Goal: Navigation & Orientation: Go to known website

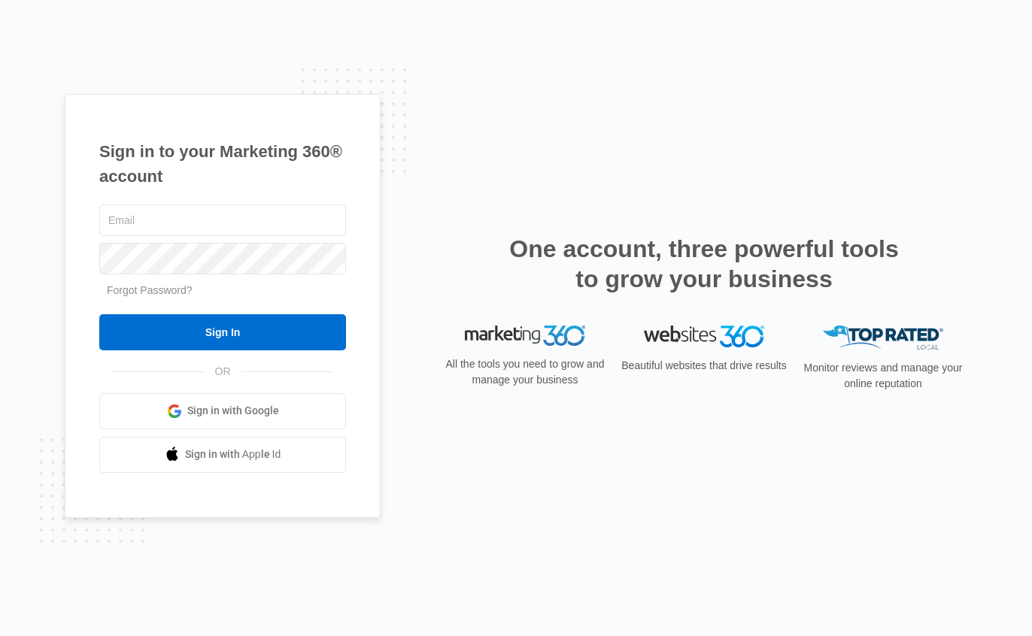
click at [238, 416] on span "Sign in with Google" at bounding box center [233, 411] width 92 height 16
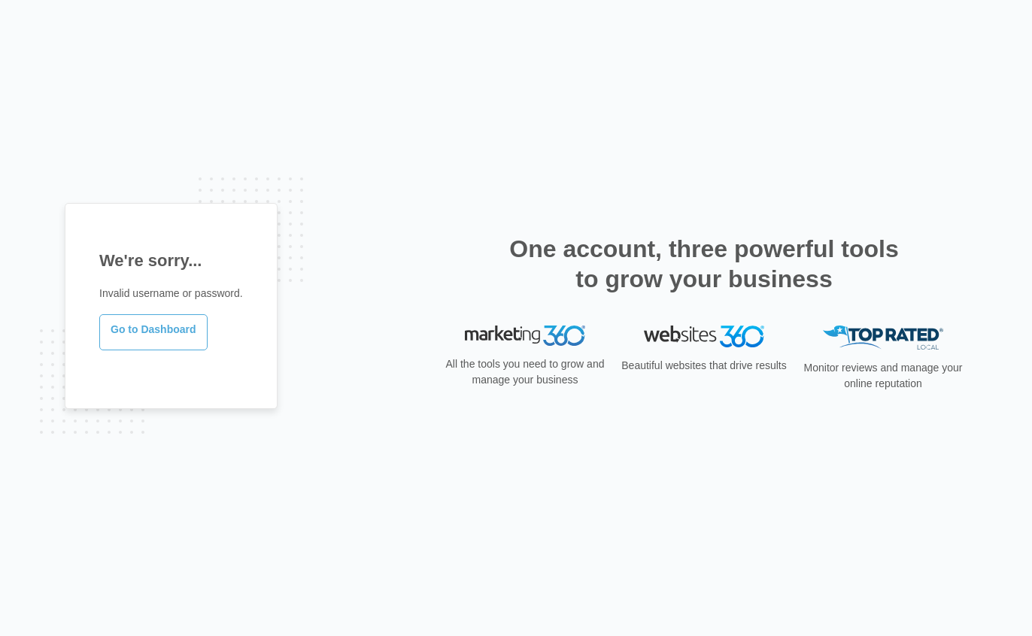
click at [166, 339] on link "Go to Dashboard" at bounding box center [153, 332] width 108 height 36
